Goal: Task Accomplishment & Management: Manage account settings

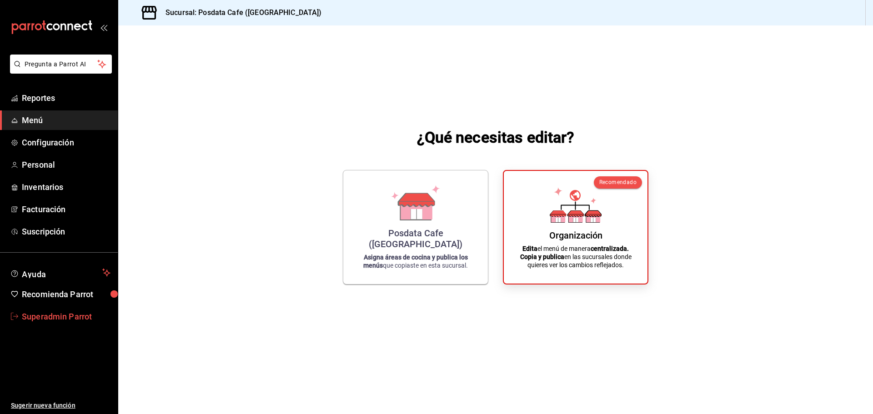
click at [67, 314] on span "Superadmin Parrot" at bounding box center [66, 317] width 89 height 12
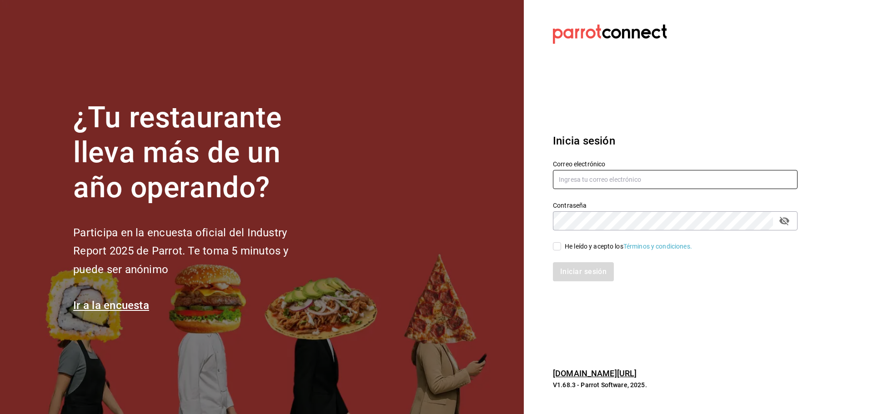
click at [562, 177] on input "text" at bounding box center [675, 179] width 245 height 19
paste input "[EMAIL_ADDRESS][DOMAIN_NAME]"
type input "[EMAIL_ADDRESS][DOMAIN_NAME]"
click at [565, 246] on div "He leído y acepto los Términos y condiciones." at bounding box center [628, 247] width 127 height 10
click at [561, 246] on input "He leído y acepto los Términos y condiciones." at bounding box center [557, 246] width 8 height 8
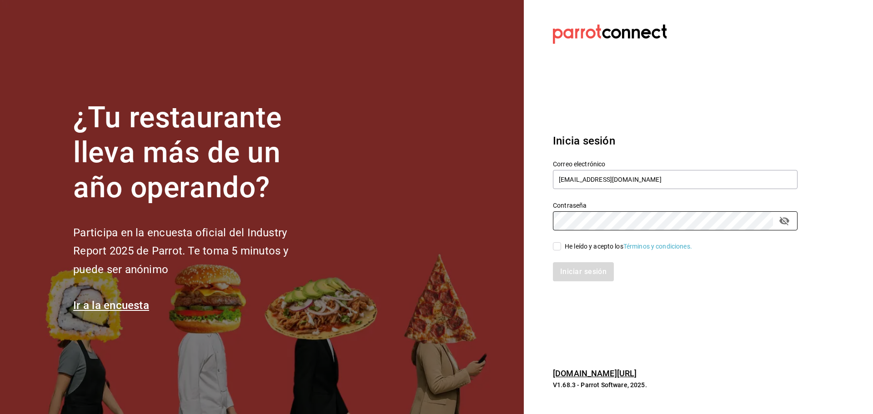
checkbox input "true"
click at [568, 263] on button "Iniciar sesión" at bounding box center [584, 271] width 62 height 19
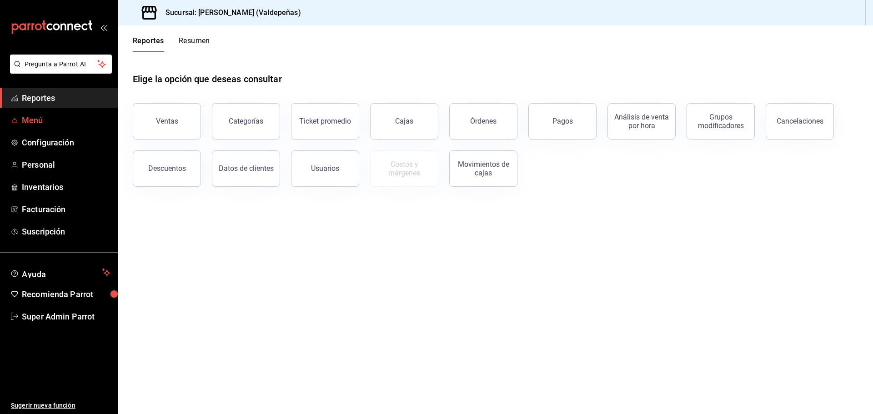
click at [52, 117] on span "Menú" at bounding box center [66, 120] width 89 height 12
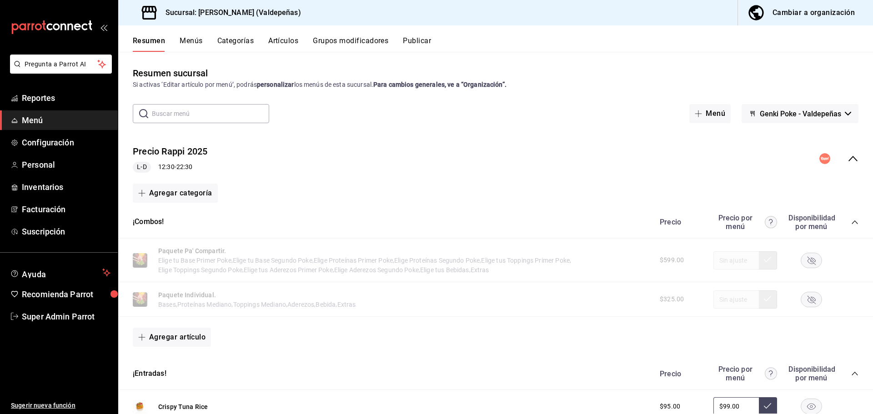
click at [851, 220] on icon "collapse-category-row" at bounding box center [854, 222] width 7 height 7
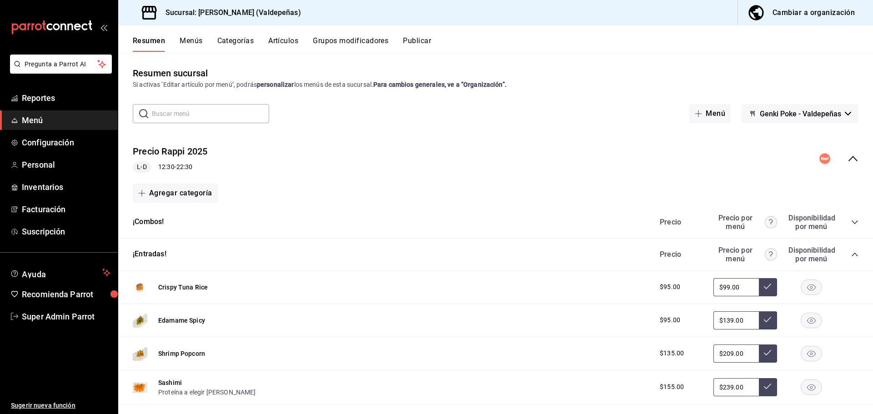
click at [851, 252] on icon "collapse-category-row" at bounding box center [854, 254] width 7 height 7
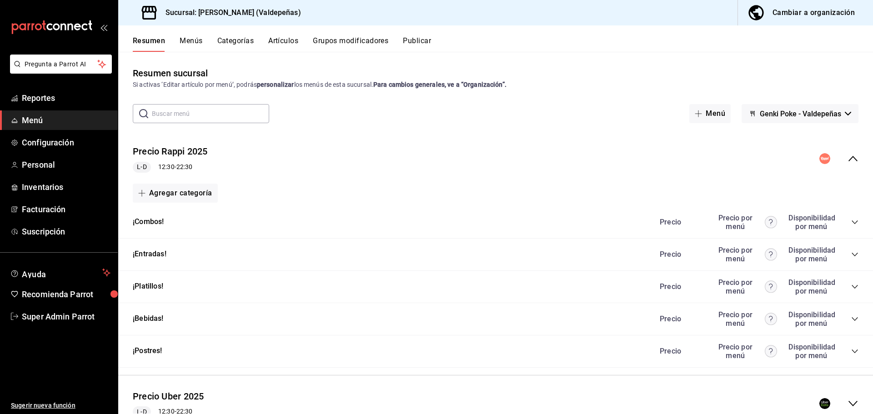
click at [847, 159] on icon "collapse-menu-row" at bounding box center [852, 158] width 11 height 11
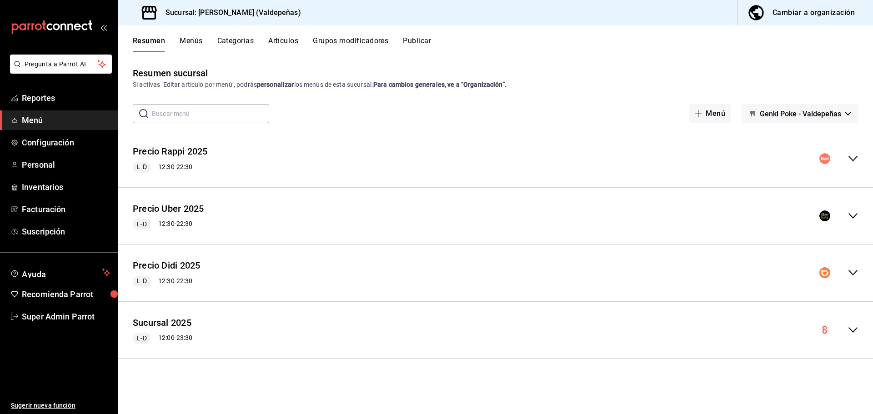
click at [855, 217] on icon "collapse-menu-row" at bounding box center [852, 216] width 11 height 11
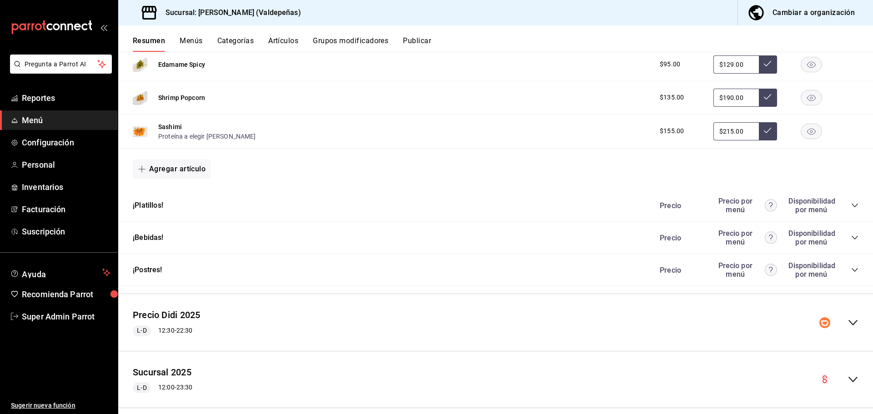
scroll to position [445, 0]
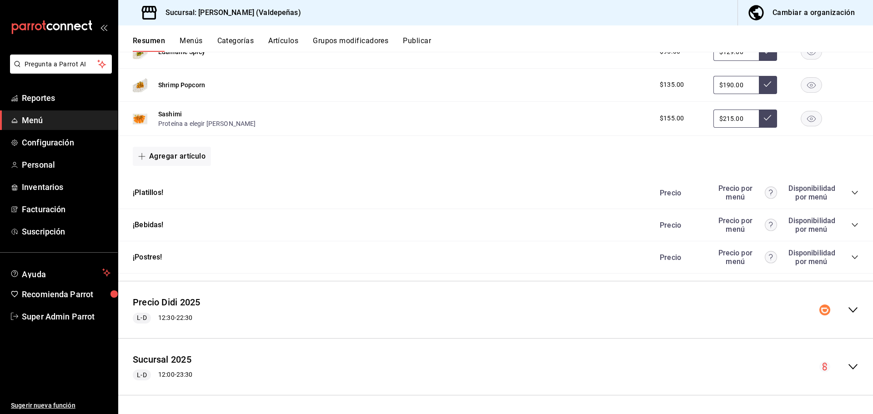
click at [852, 226] on icon "collapse-category-row" at bounding box center [855, 225] width 6 height 4
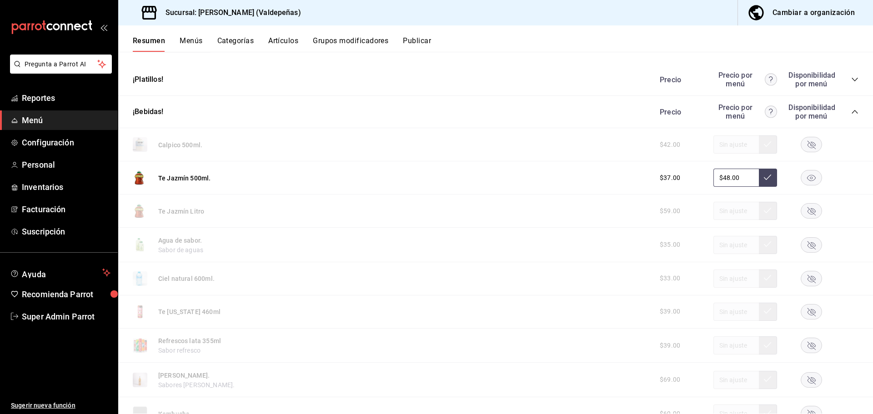
scroll to position [516, 0]
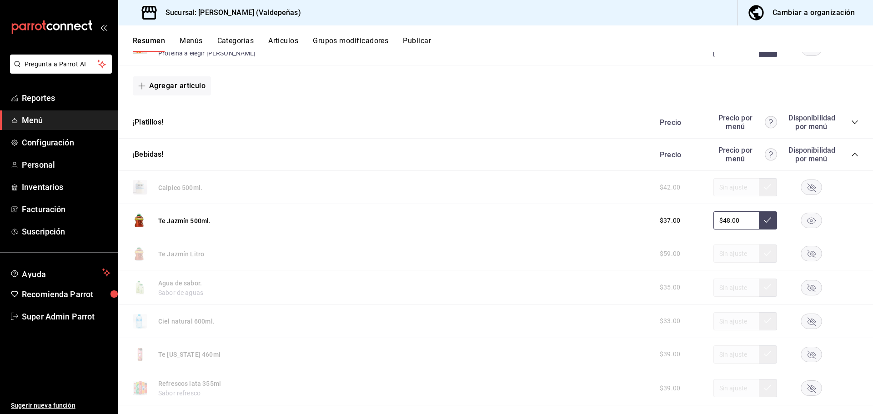
click at [851, 155] on icon "collapse-category-row" at bounding box center [854, 154] width 7 height 7
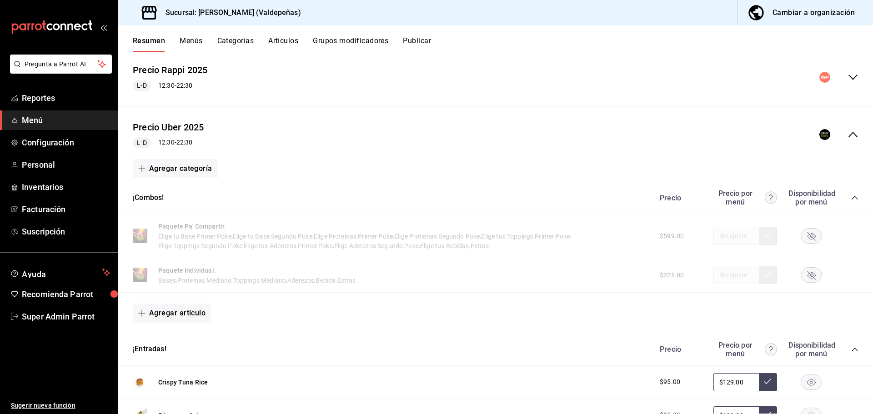
scroll to position [0, 0]
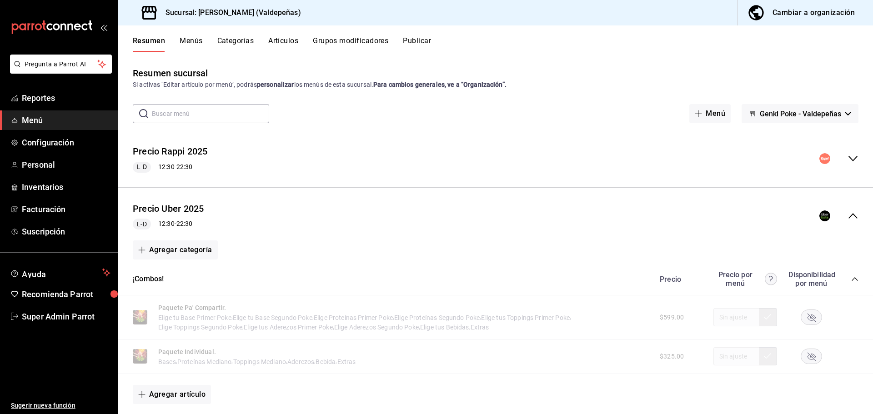
click at [287, 35] on div "Resumen Menús Categorías Artículos Grupos modificadores Publicar" at bounding box center [495, 38] width 755 height 26
click at [286, 37] on button "Artículos" at bounding box center [283, 43] width 30 height 15
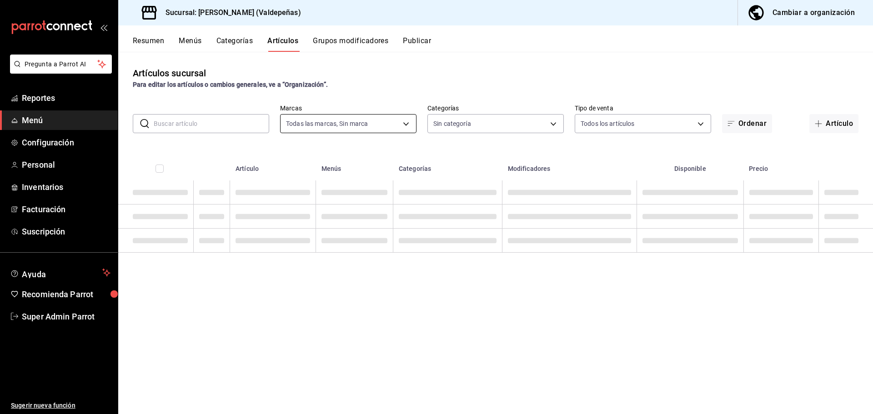
type input "175f6c8f-b708-44ca-84b4-7580820fe00c,3c3a3e31-be88-4793-8787-fe00c7aa9abe"
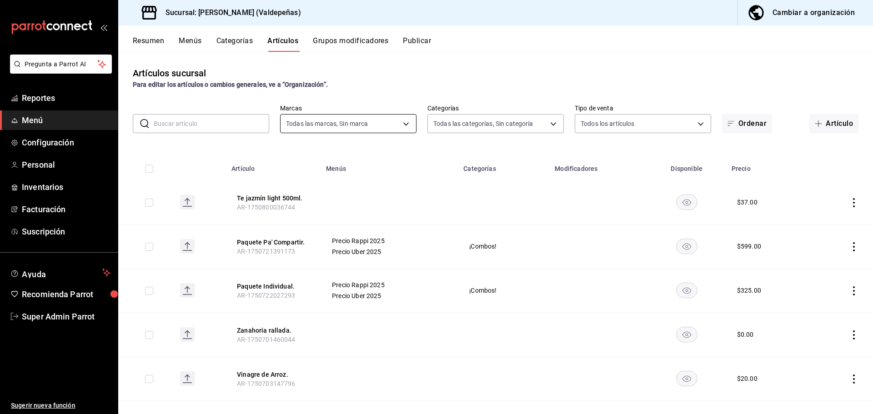
type input "90756179-28bf-416a-9699-ca0ce0cba8b7,52660c28-2c77-45f1-94f1-072a7a2e9857,1d77a…"
click at [222, 125] on input "text" at bounding box center [211, 124] width 115 height 18
click at [220, 128] on input "text" at bounding box center [211, 124] width 115 height 18
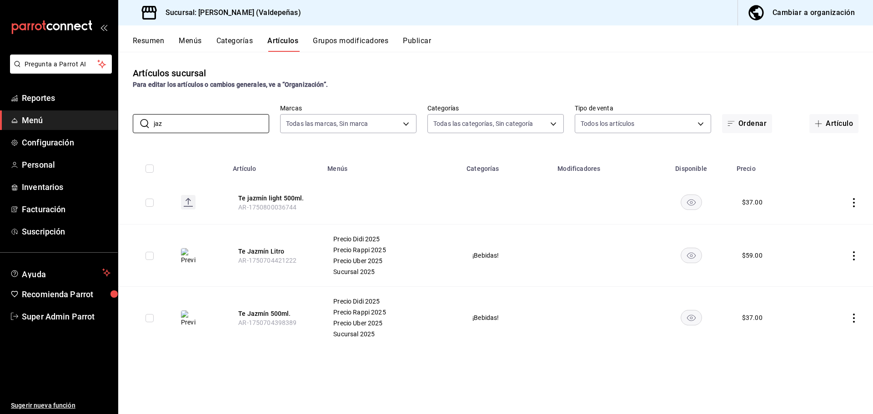
type input "jaz"
click at [181, 35] on div "Resumen Menús Categorías Artículos Grupos modificadores Publicar" at bounding box center [495, 38] width 755 height 26
click at [184, 38] on button "Menús" at bounding box center [190, 43] width 23 height 15
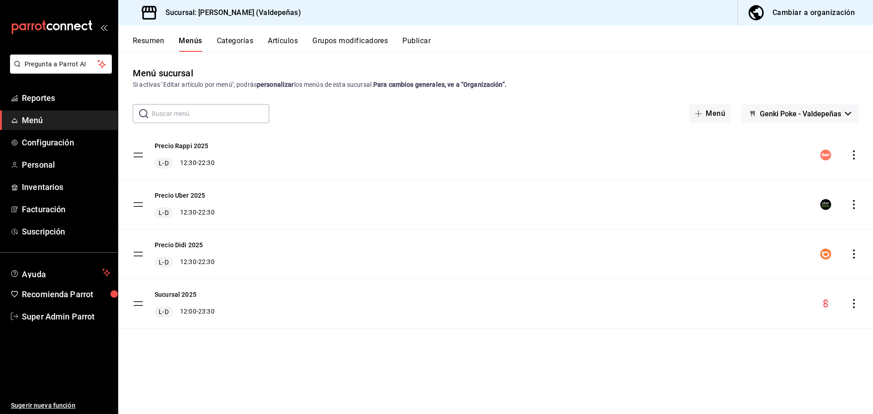
click at [148, 44] on button "Resumen" at bounding box center [148, 43] width 31 height 15
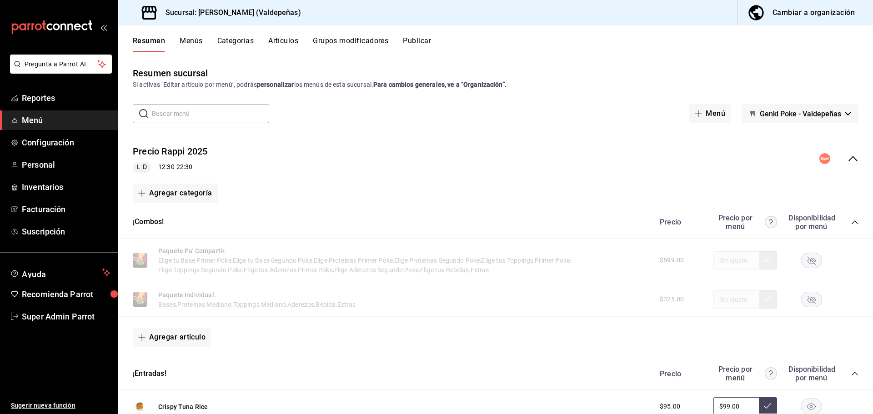
click at [847, 156] on icon "collapse-menu-row" at bounding box center [852, 158] width 11 height 11
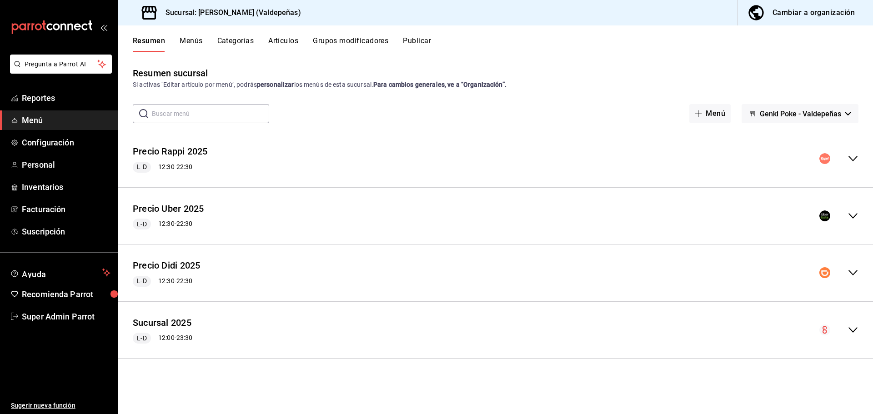
click at [854, 216] on icon "collapse-menu-row" at bounding box center [852, 216] width 11 height 11
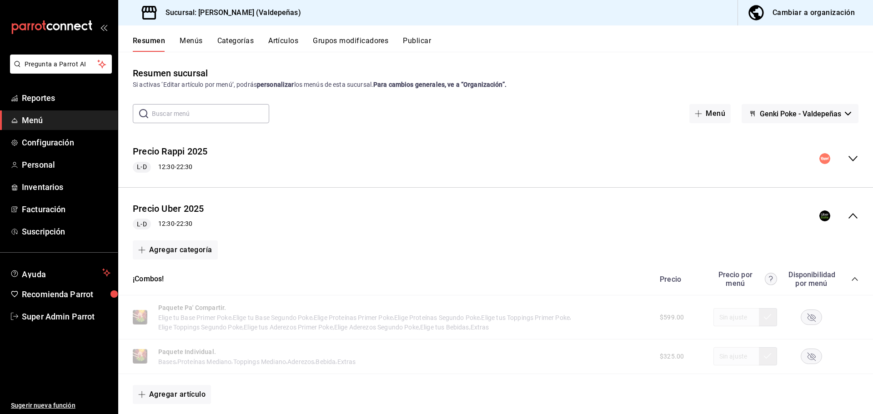
click at [848, 216] on icon "collapse-menu-row" at bounding box center [852, 215] width 9 height 5
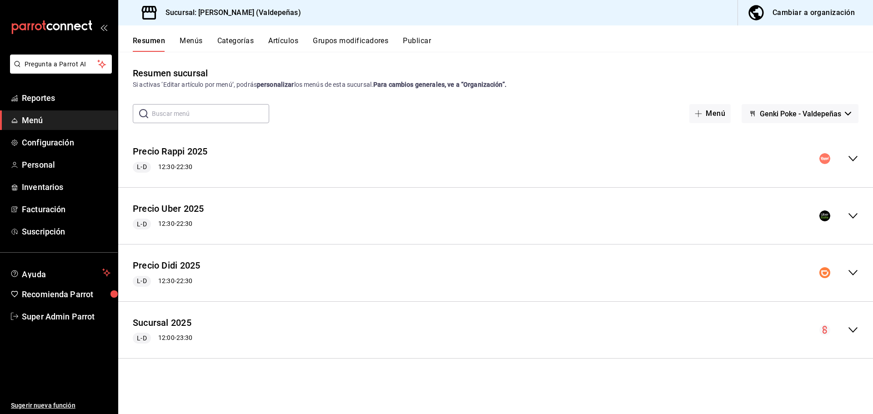
click at [851, 213] on icon "collapse-menu-row" at bounding box center [852, 216] width 11 height 11
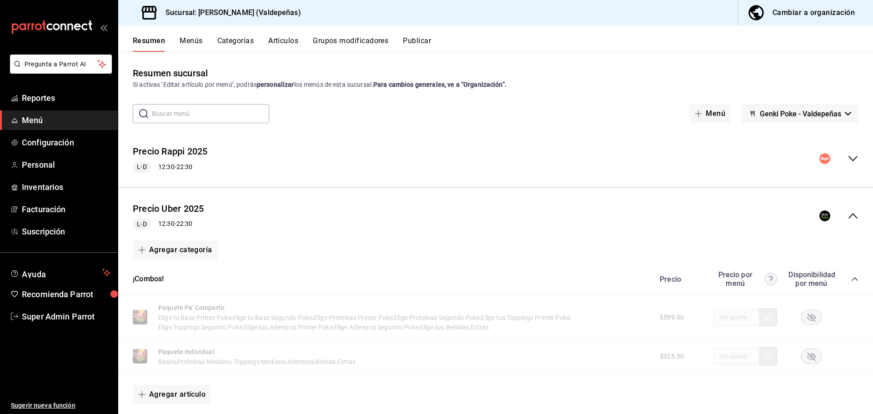
click at [851, 276] on icon "collapse-category-row" at bounding box center [854, 279] width 7 height 7
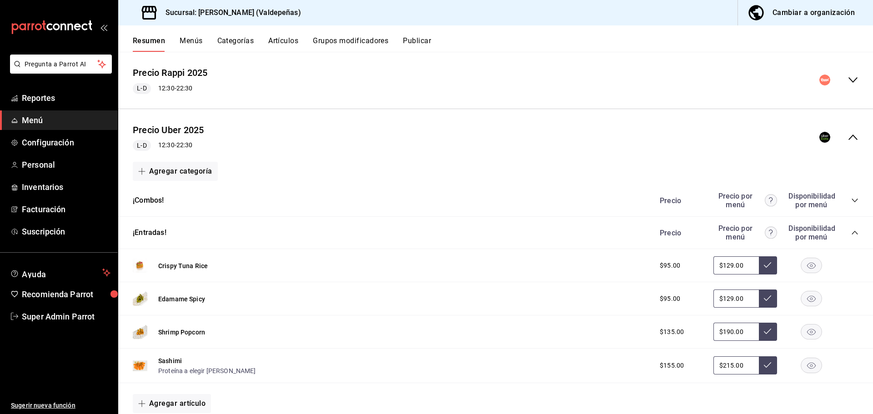
scroll to position [91, 0]
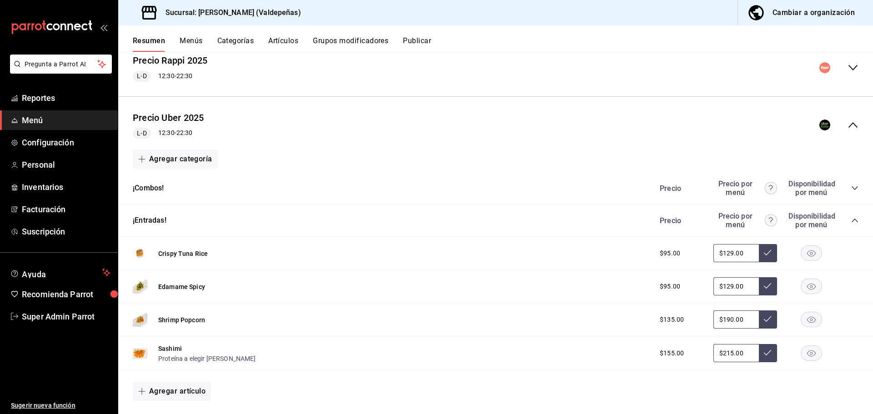
click at [851, 220] on icon "collapse-category-row" at bounding box center [854, 220] width 7 height 7
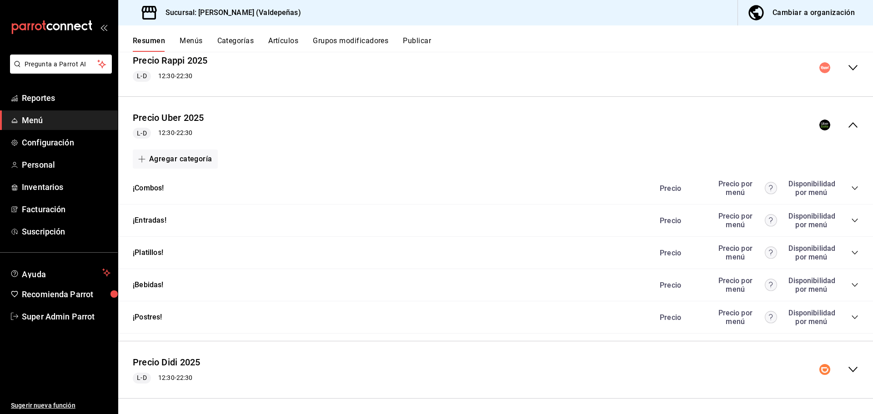
click at [851, 282] on icon "collapse-category-row" at bounding box center [854, 284] width 7 height 7
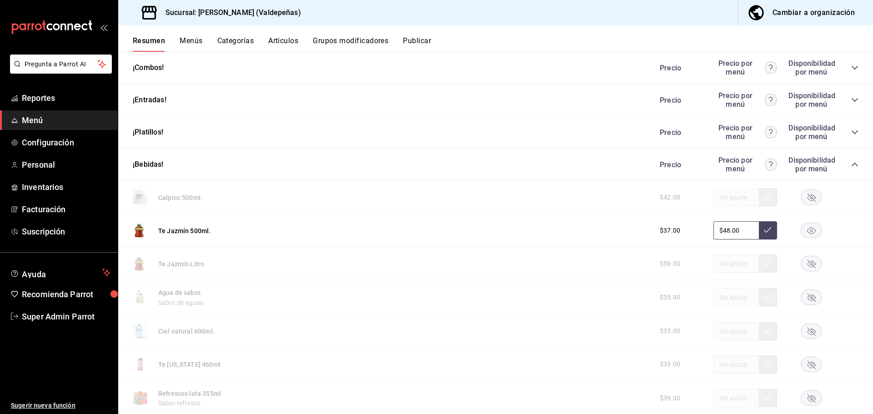
scroll to position [227, 0]
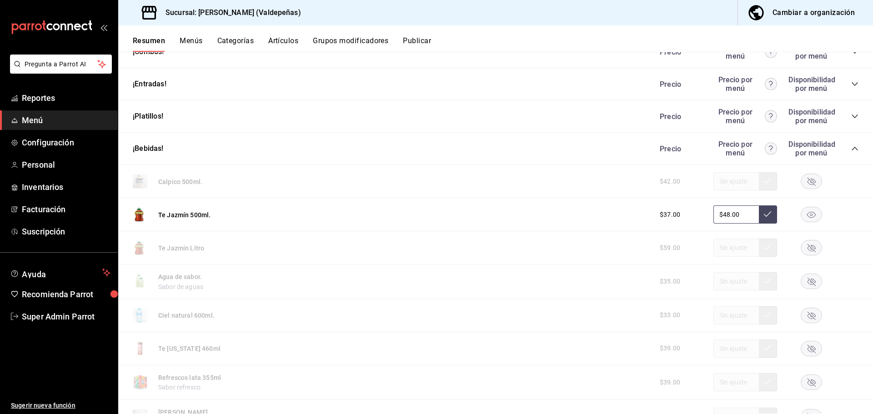
click at [805, 182] on rect "button" at bounding box center [811, 181] width 21 height 15
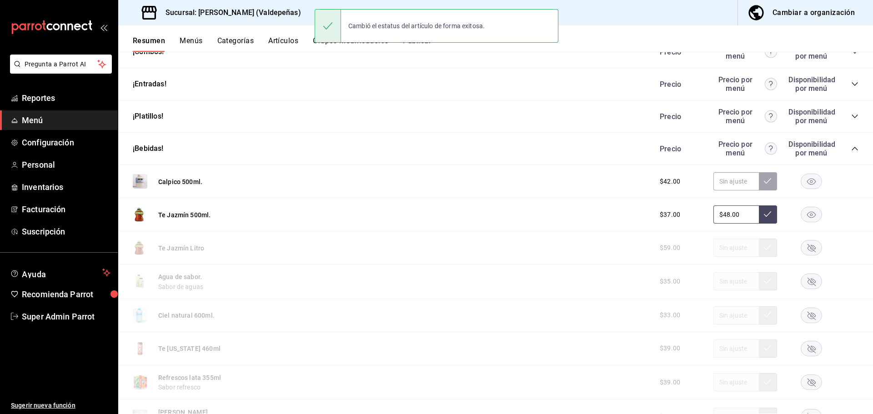
click at [805, 182] on rect "button" at bounding box center [811, 181] width 21 height 15
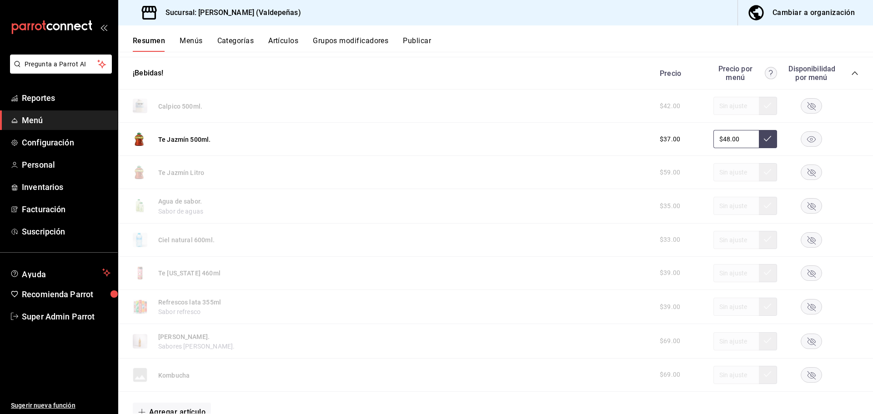
scroll to position [318, 0]
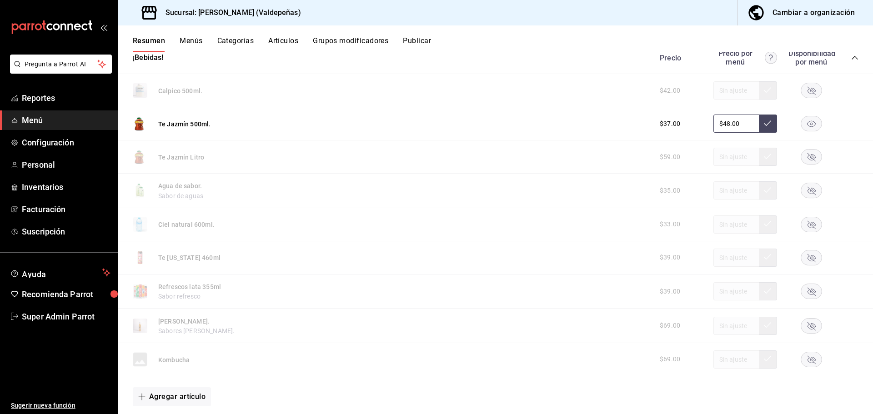
click at [801, 89] on rect "button" at bounding box center [811, 90] width 21 height 15
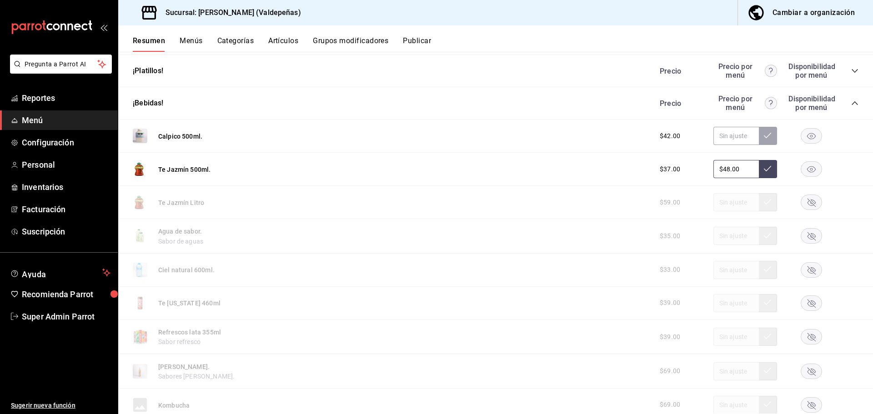
click at [801, 135] on rect "button" at bounding box center [811, 136] width 21 height 15
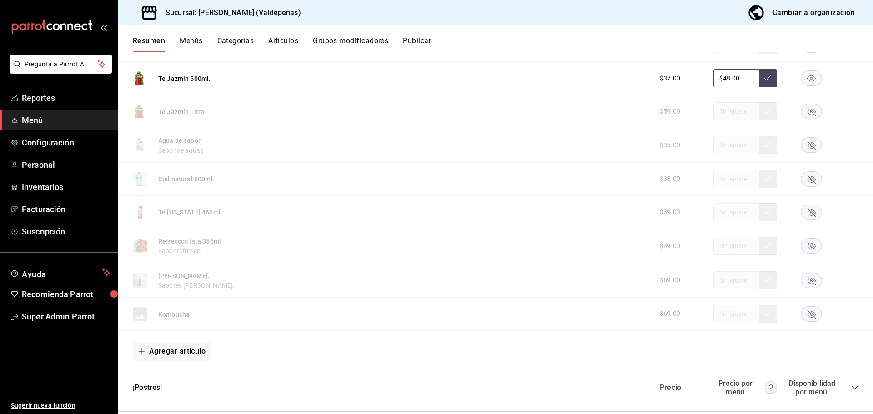
scroll to position [318, 0]
